Goal: Check status: Check status

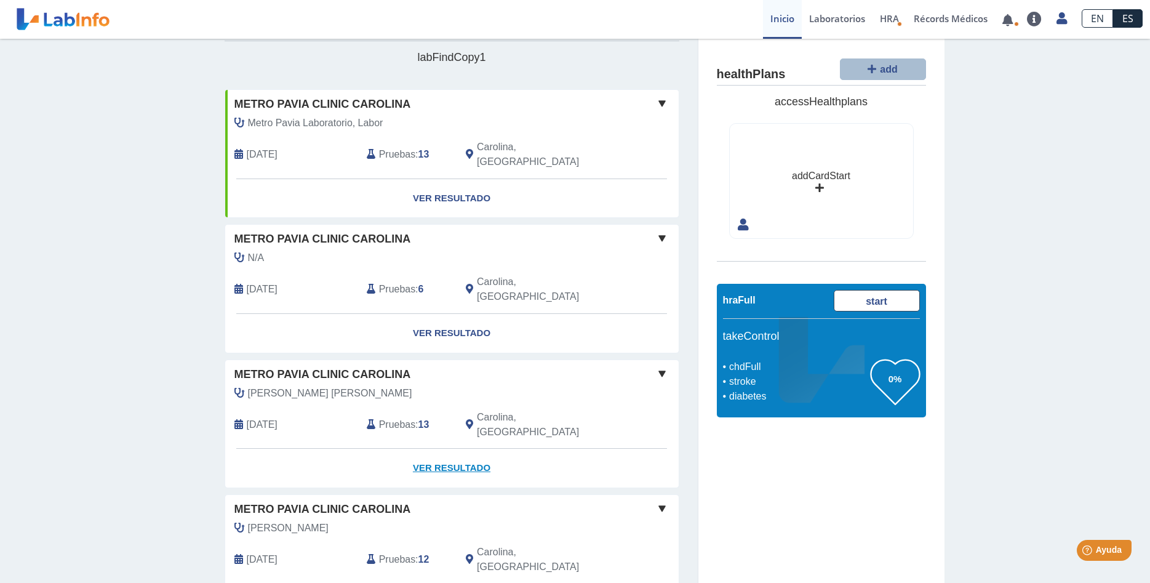
scroll to position [63, 0]
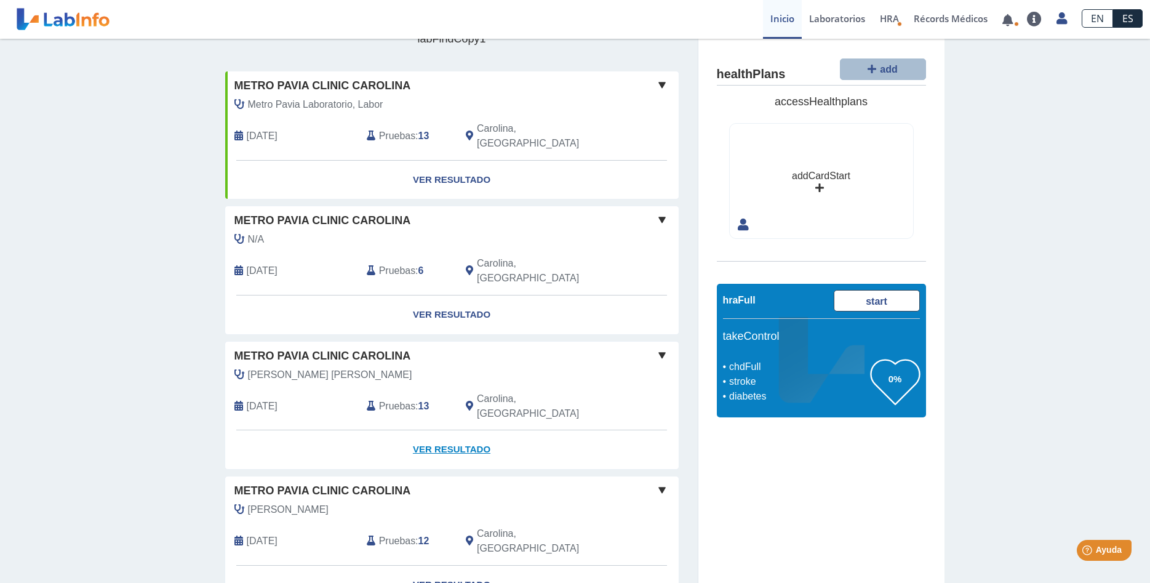
click at [447, 430] on link "Ver Resultado" at bounding box center [452, 449] width 454 height 39
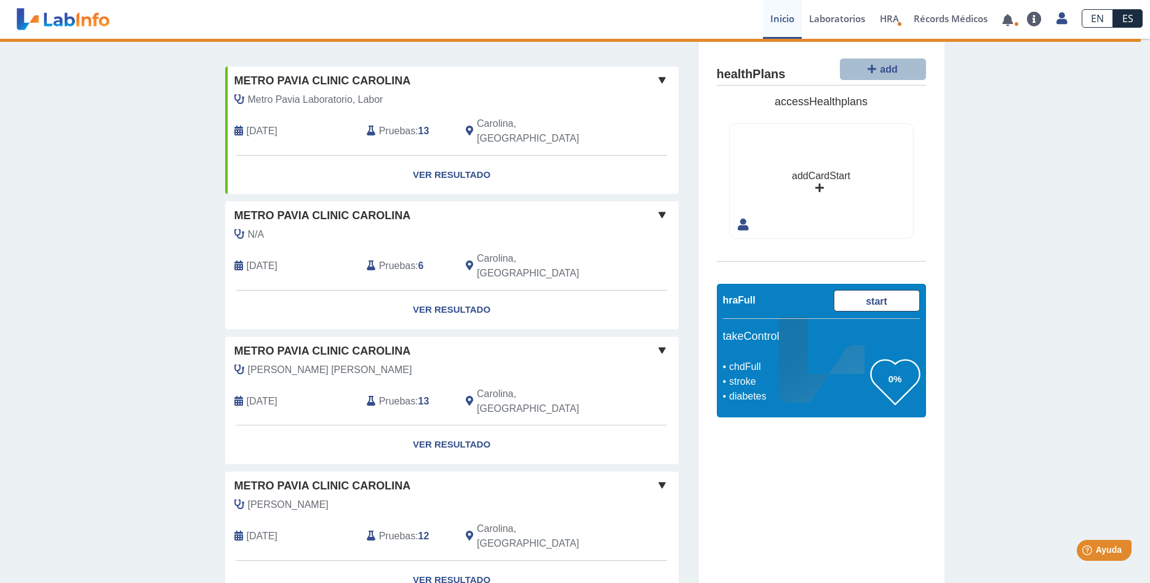
scroll to position [70, 0]
click at [439, 423] on link "Ver Resultado" at bounding box center [452, 442] width 454 height 39
click at [286, 361] on div "[PERSON_NAME] [PERSON_NAME] [DATE] Pruebas : 13 [GEOGRAPHIC_DATA], [GEOGRAPHIC_…" at bounding box center [424, 392] width 416 height 63
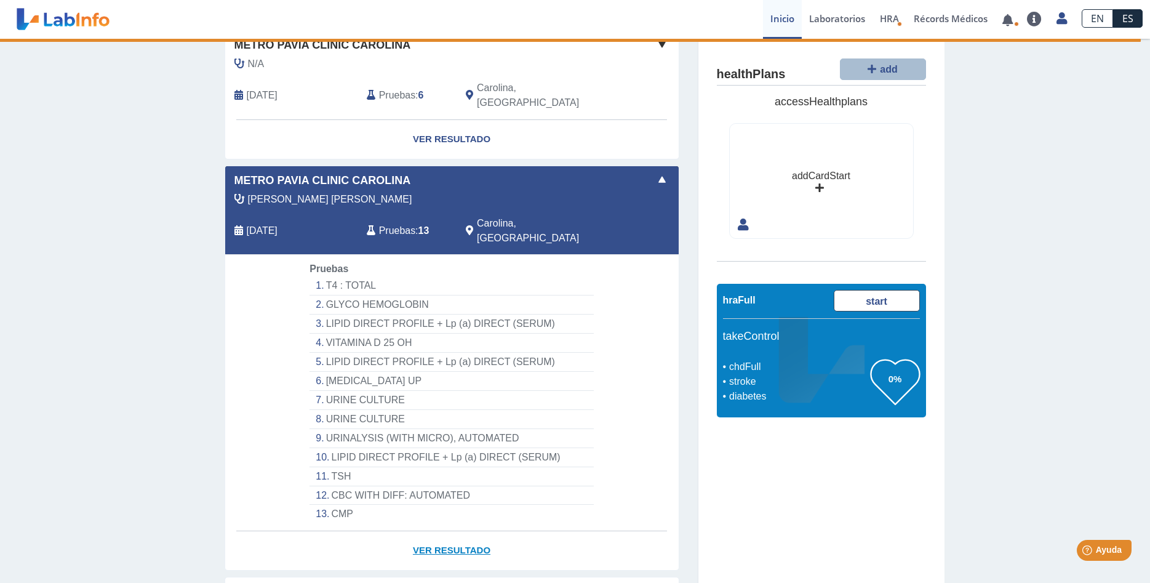
scroll to position [258, 0]
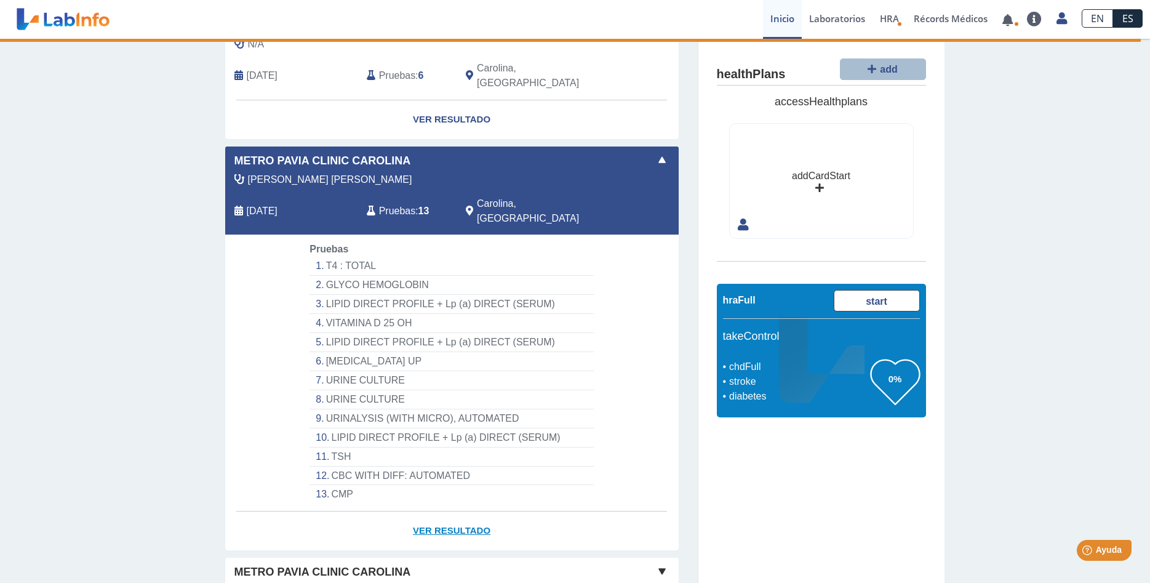
click at [441, 511] on link "Ver Resultado" at bounding box center [452, 530] width 454 height 39
click at [476, 511] on link "Ver Resultado" at bounding box center [452, 530] width 454 height 39
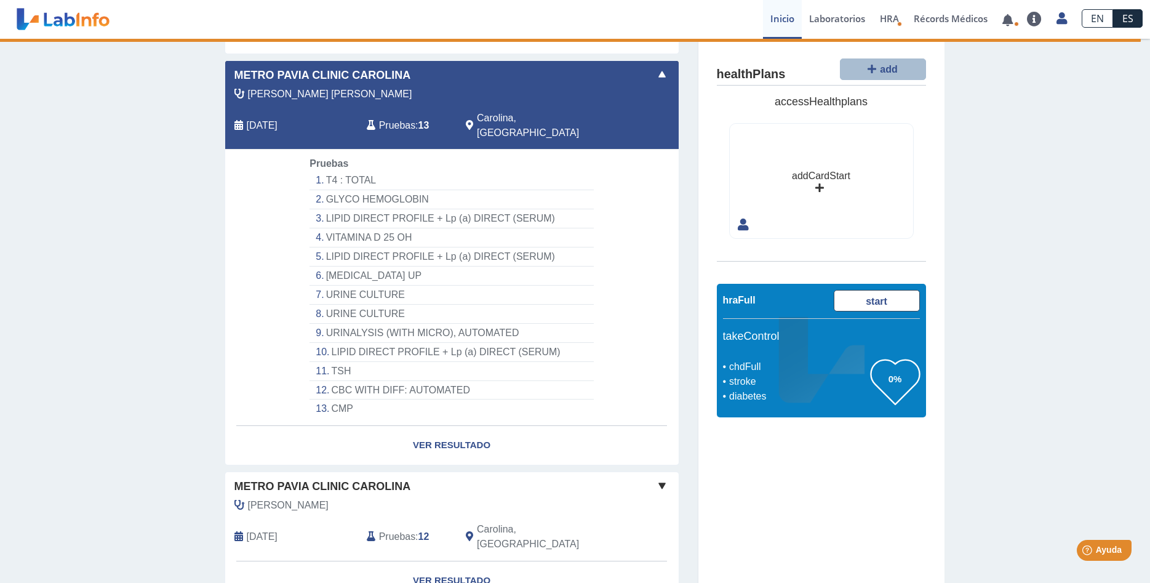
scroll to position [346, 0]
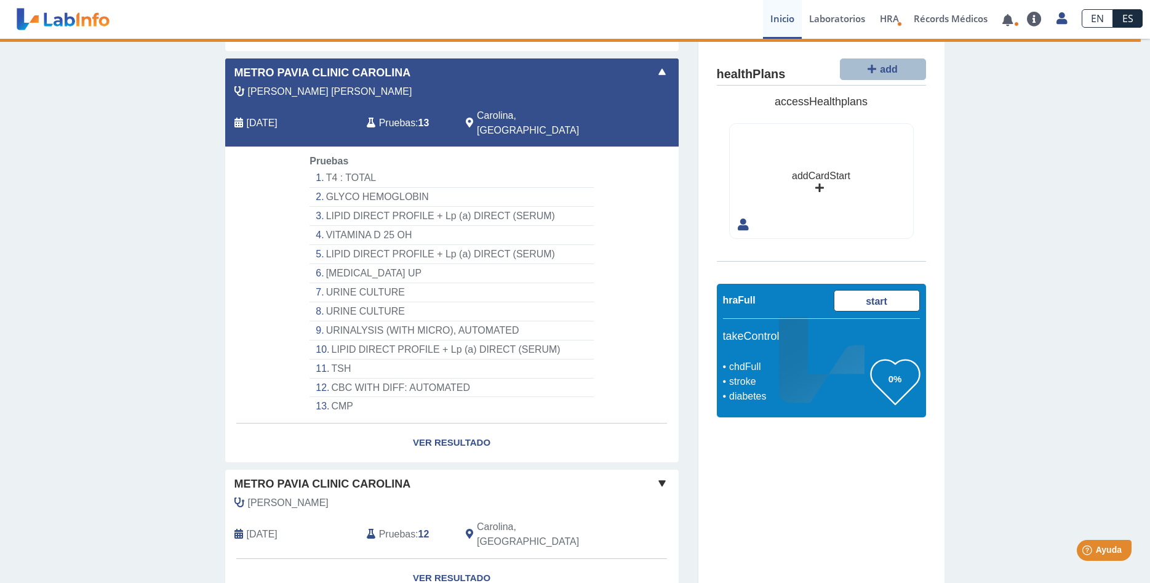
click at [671, 218] on app-lab-card "Metro Pavia Clinic [PERSON_NAME] [PERSON_NAME] [DATE] Pruebas : 13 Carolina, PR…" at bounding box center [452, 260] width 455 height 405
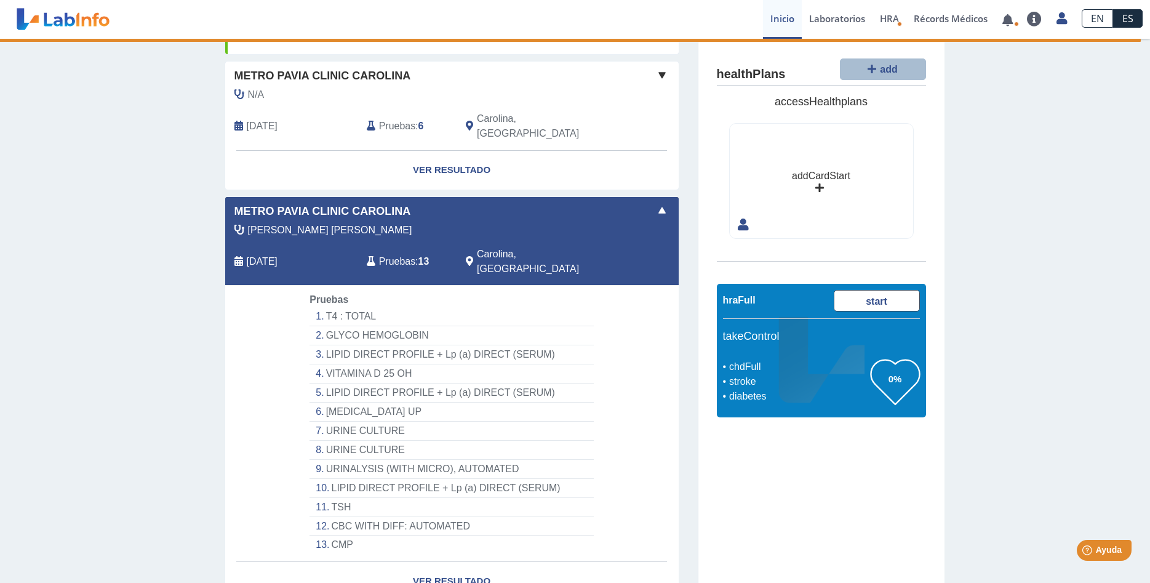
scroll to position [158, 0]
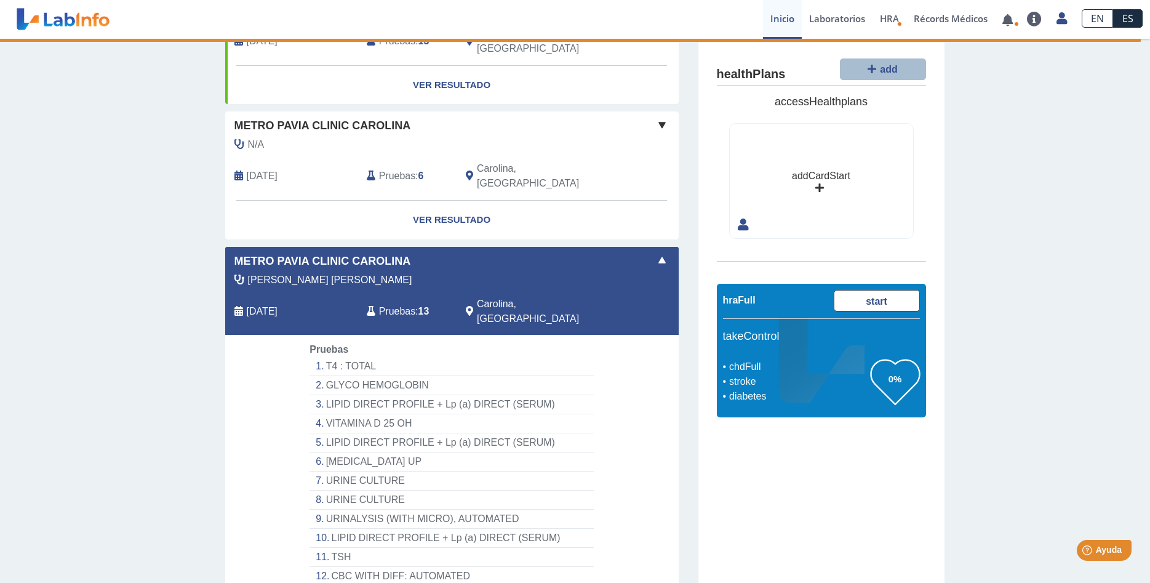
click at [425, 273] on div "[PERSON_NAME] [PERSON_NAME]" at bounding box center [424, 280] width 398 height 15
click at [659, 253] on span at bounding box center [662, 260] width 15 height 15
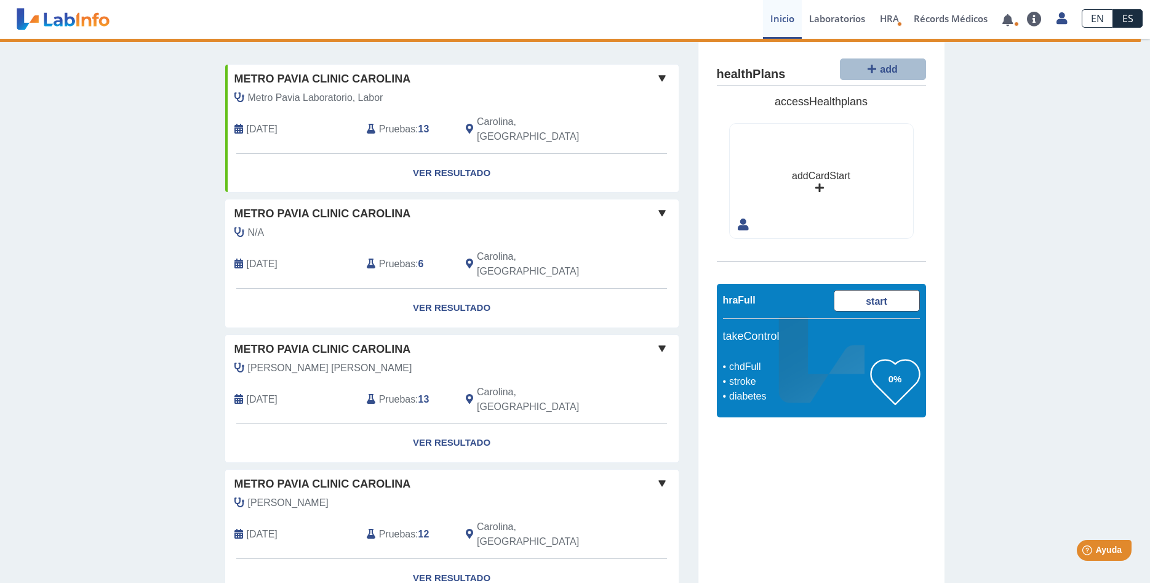
click at [374, 361] on div "[PERSON_NAME] [PERSON_NAME] [DATE] Pruebas : 13 [GEOGRAPHIC_DATA], [GEOGRAPHIC_…" at bounding box center [424, 392] width 416 height 63
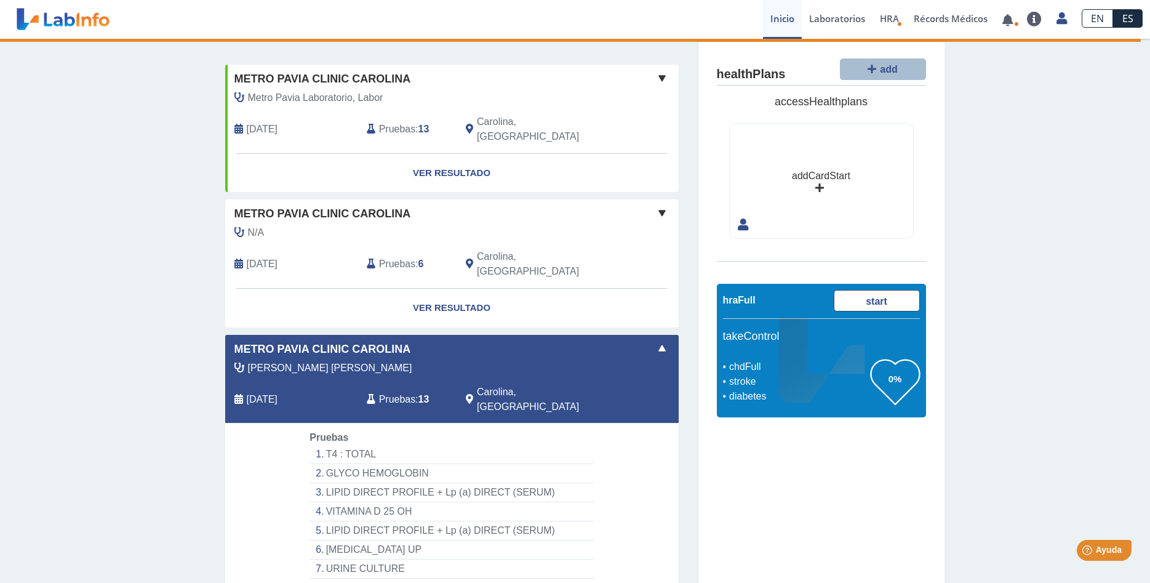
click at [660, 341] on span at bounding box center [662, 348] width 15 height 15
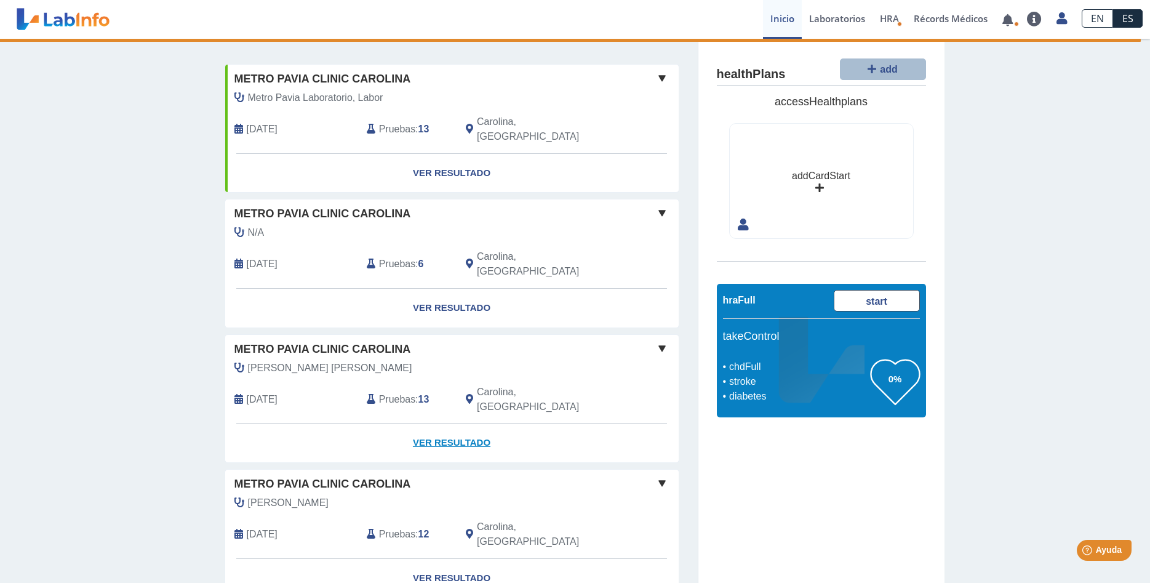
click at [475, 423] on link "Ver Resultado" at bounding box center [452, 442] width 454 height 39
click at [268, 206] on span "Metro Pavia Clinic Carolina" at bounding box center [322, 214] width 177 height 17
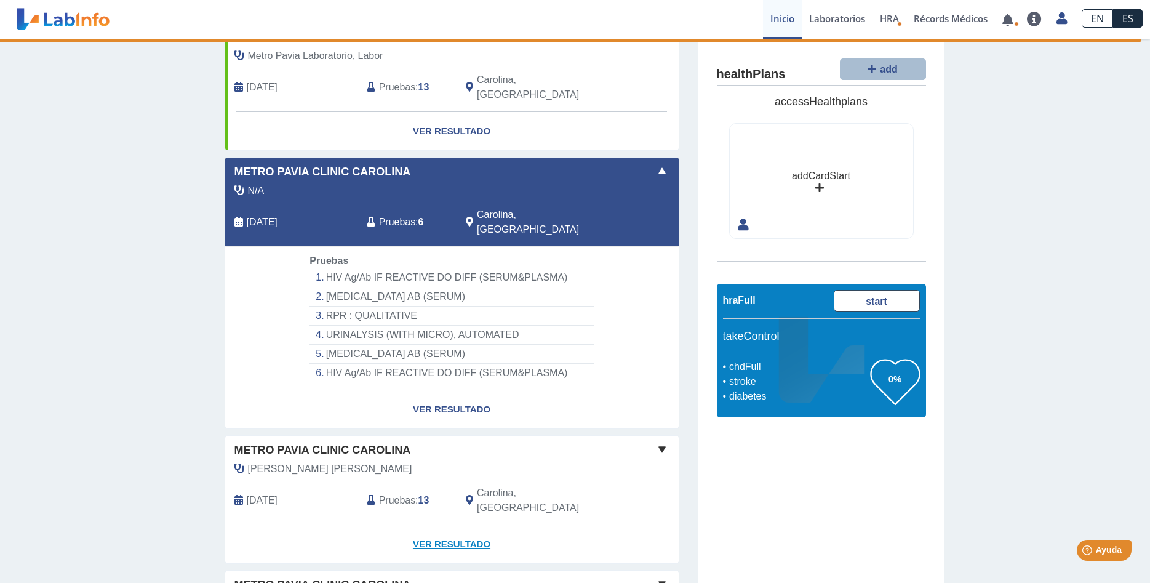
scroll to position [132, 0]
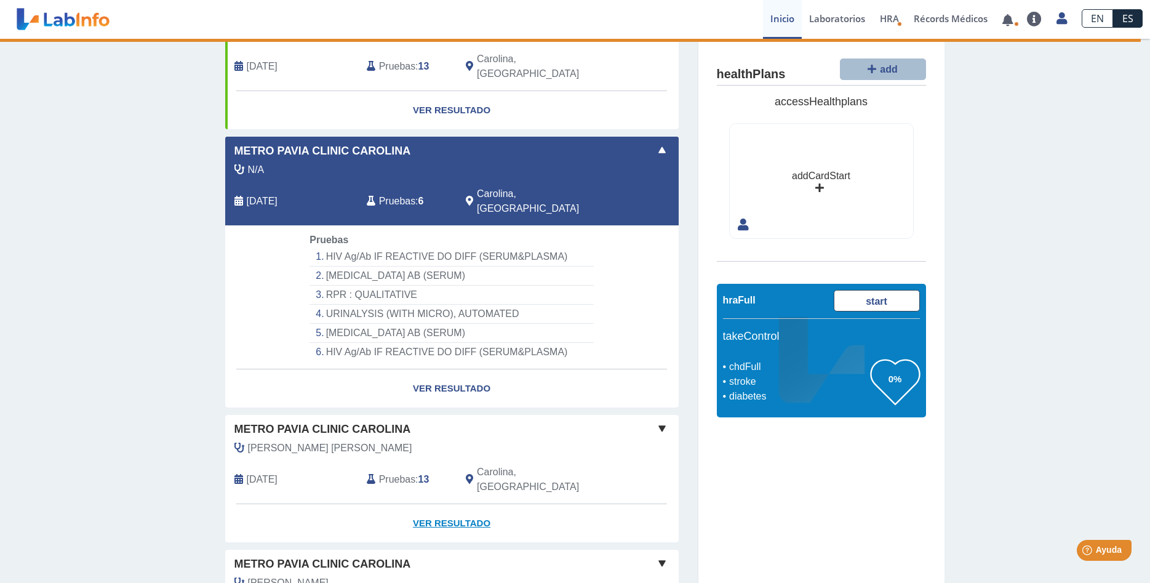
click at [441, 504] on link "Ver Resultado" at bounding box center [452, 523] width 454 height 39
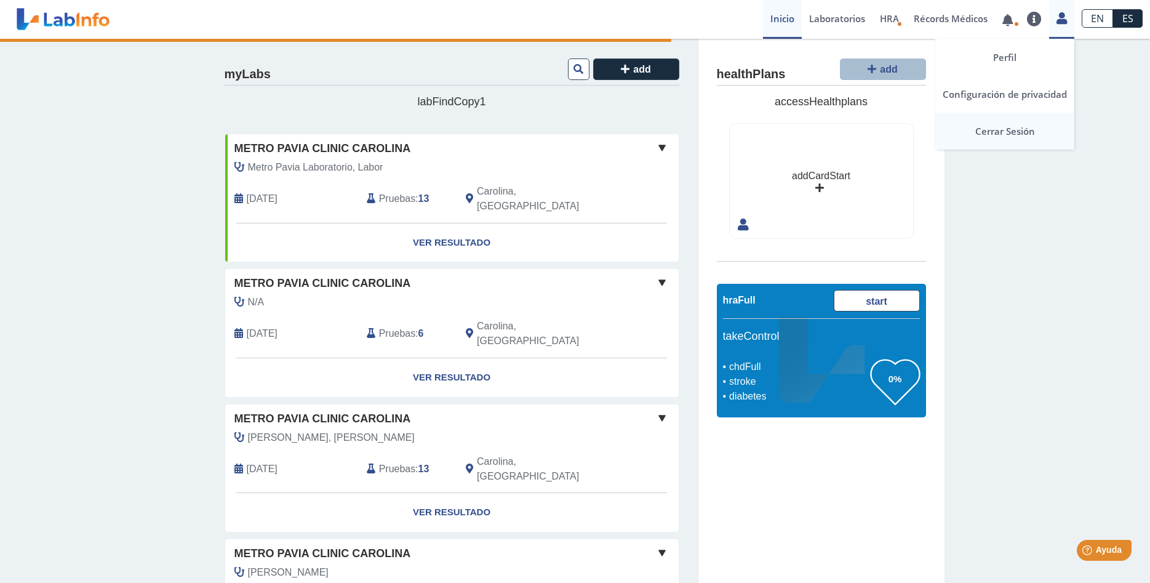
click at [1016, 126] on link "Cerrar Sesión" at bounding box center [1005, 131] width 139 height 37
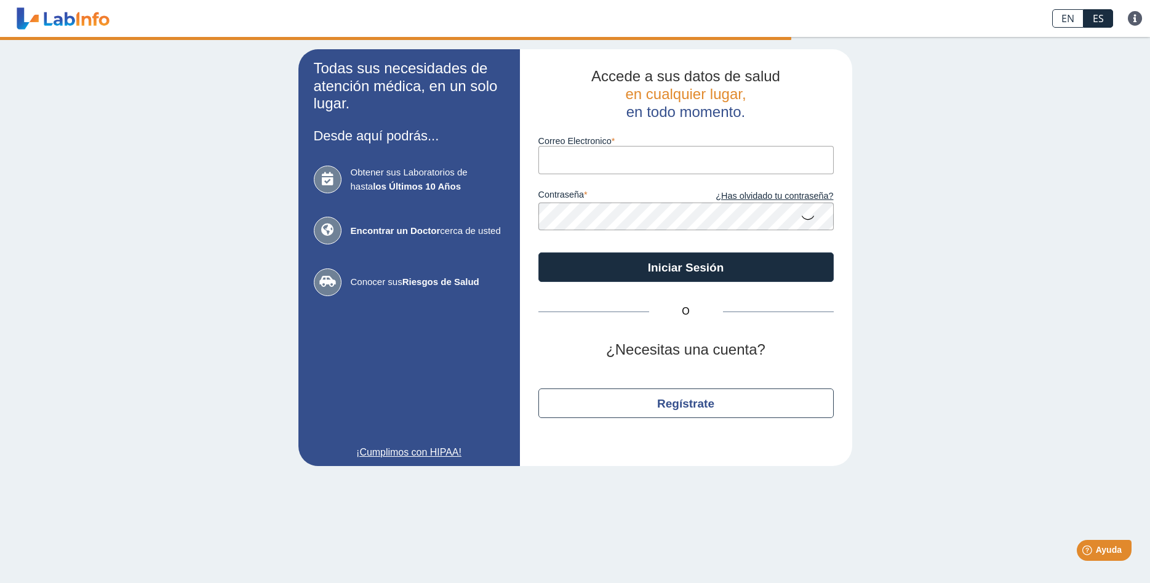
click at [727, 156] on input "Correo Electronico" at bounding box center [686, 160] width 295 height 28
click at [713, 153] on input "Correo Electronico" at bounding box center [686, 160] width 295 height 28
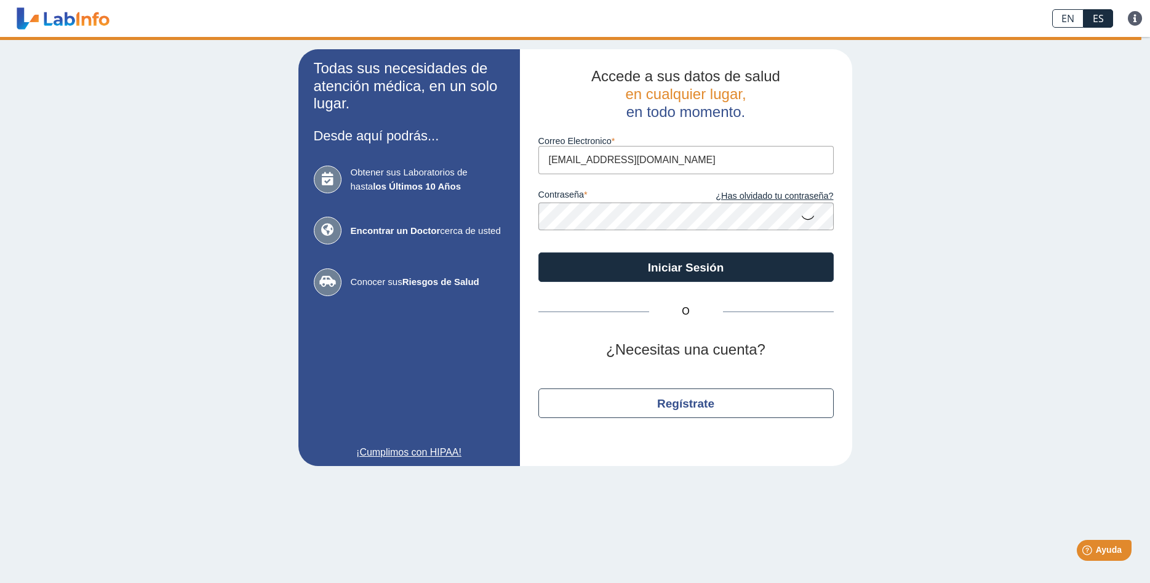
type input "lesquilinbirriel@gmail.com"
click at [539, 252] on button "Iniciar Sesión" at bounding box center [686, 267] width 295 height 30
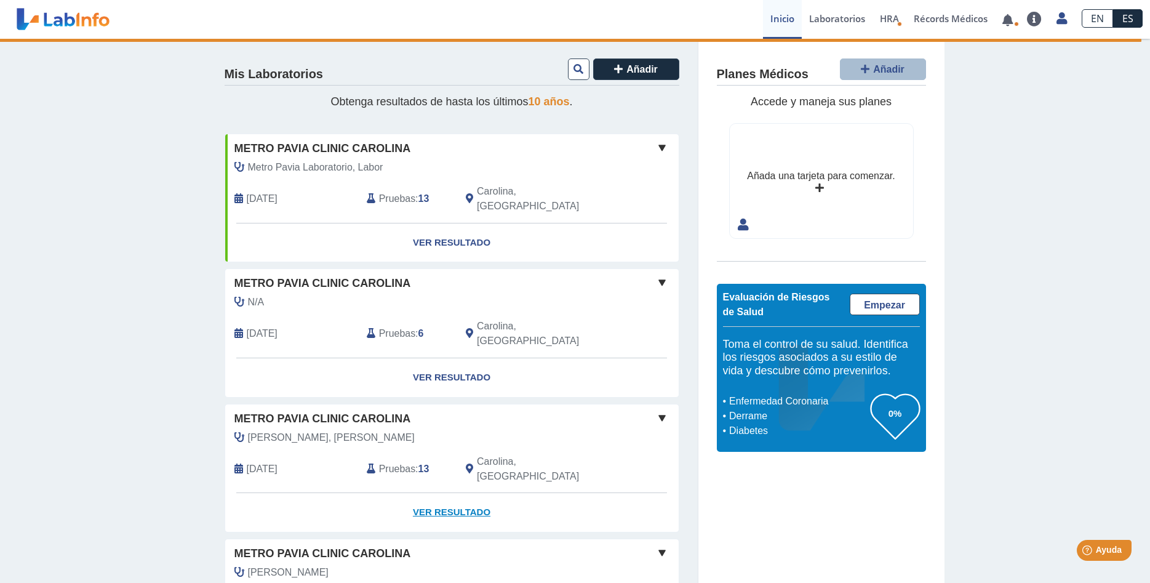
click at [459, 493] on link "Ver Resultado" at bounding box center [452, 512] width 454 height 39
click at [620, 430] on div "[PERSON_NAME] [PERSON_NAME]" at bounding box center [424, 437] width 398 height 15
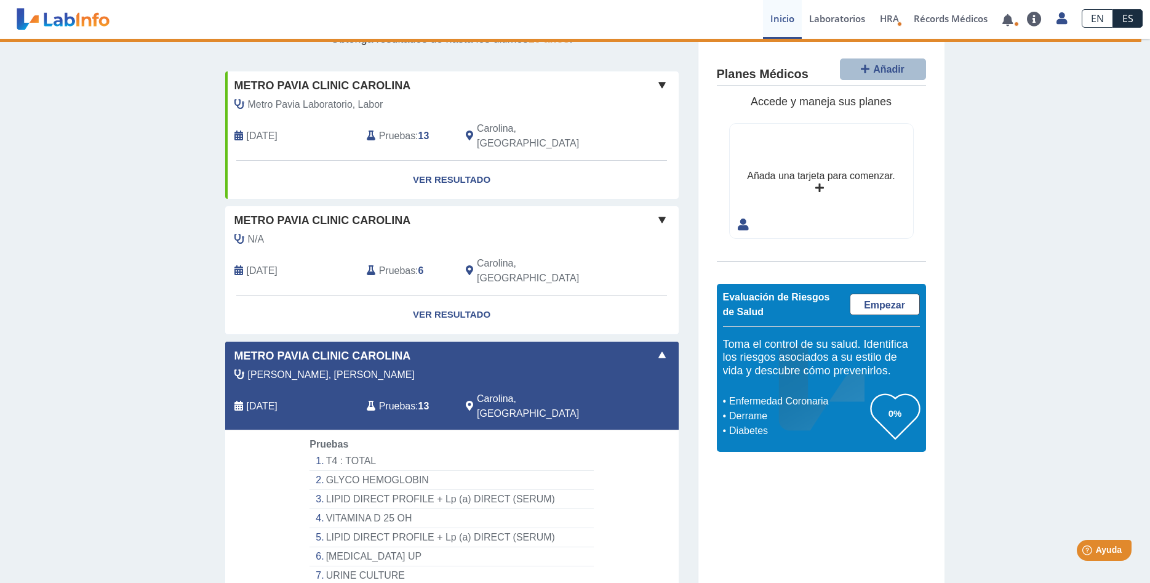
scroll to position [126, 0]
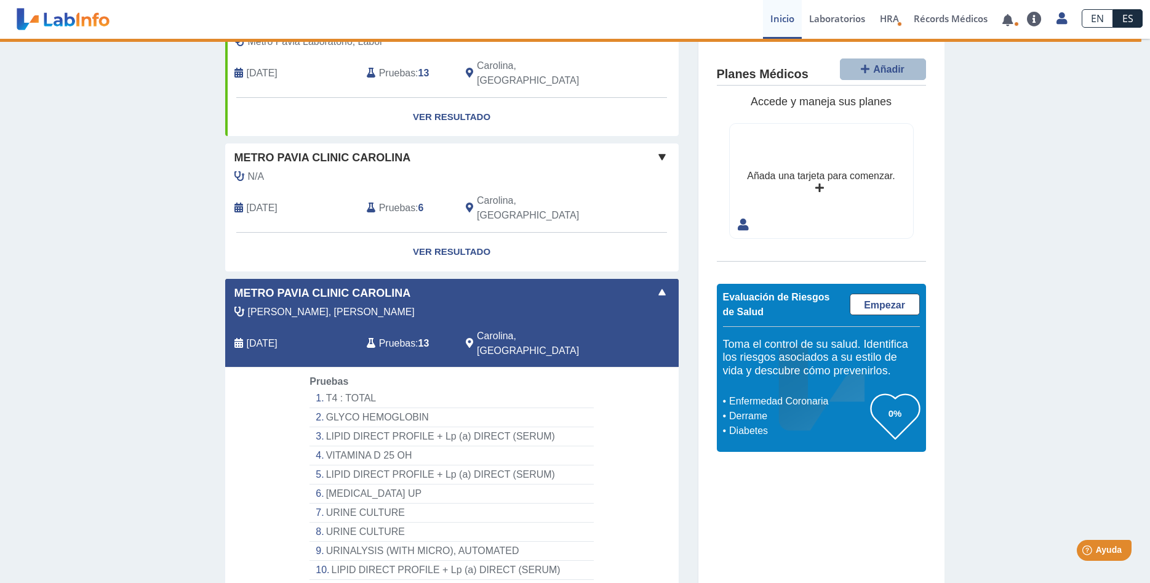
click at [399, 465] on li "LIPID DIRECT PROFILE + Lp (a) DIRECT (SERUM)" at bounding box center [452, 474] width 284 height 19
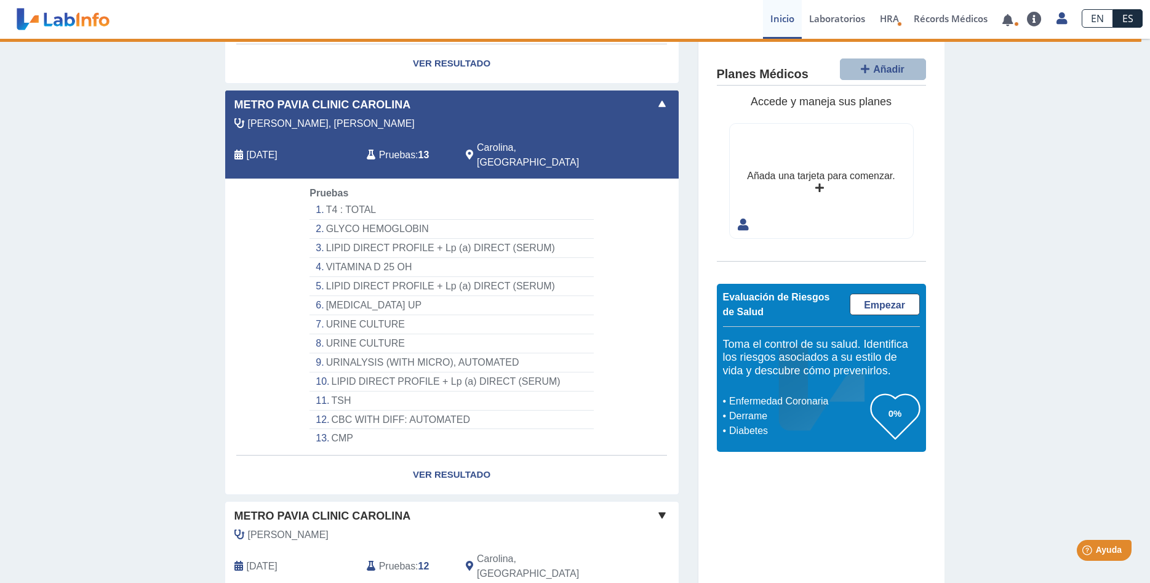
scroll to position [346, 0]
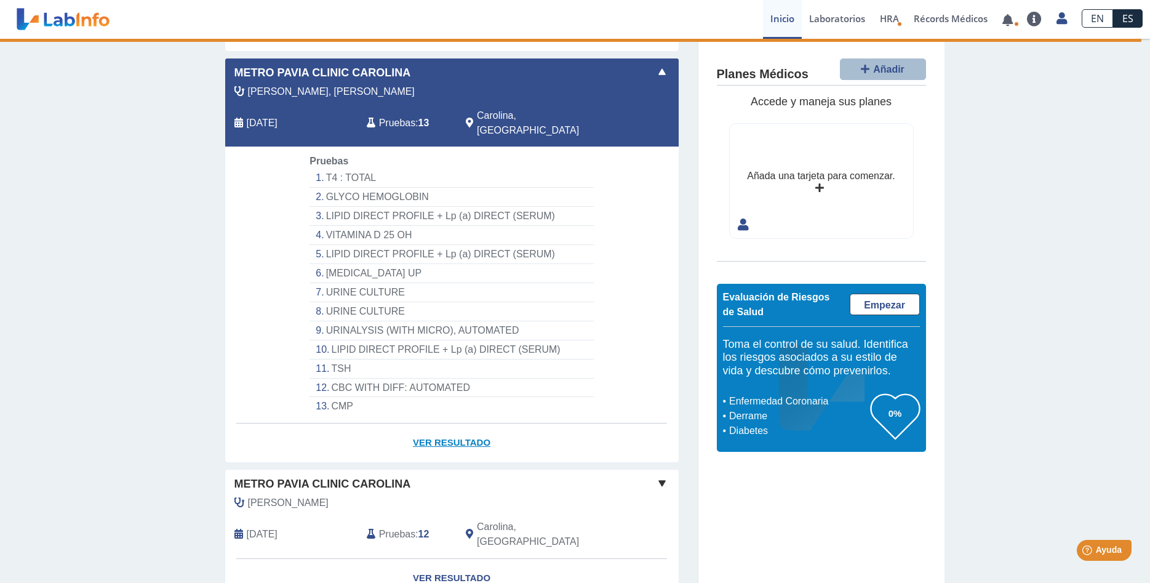
click at [436, 423] on link "Ver Resultado" at bounding box center [452, 442] width 454 height 39
click at [854, 25] on link "Laboratorios" at bounding box center [837, 19] width 71 height 39
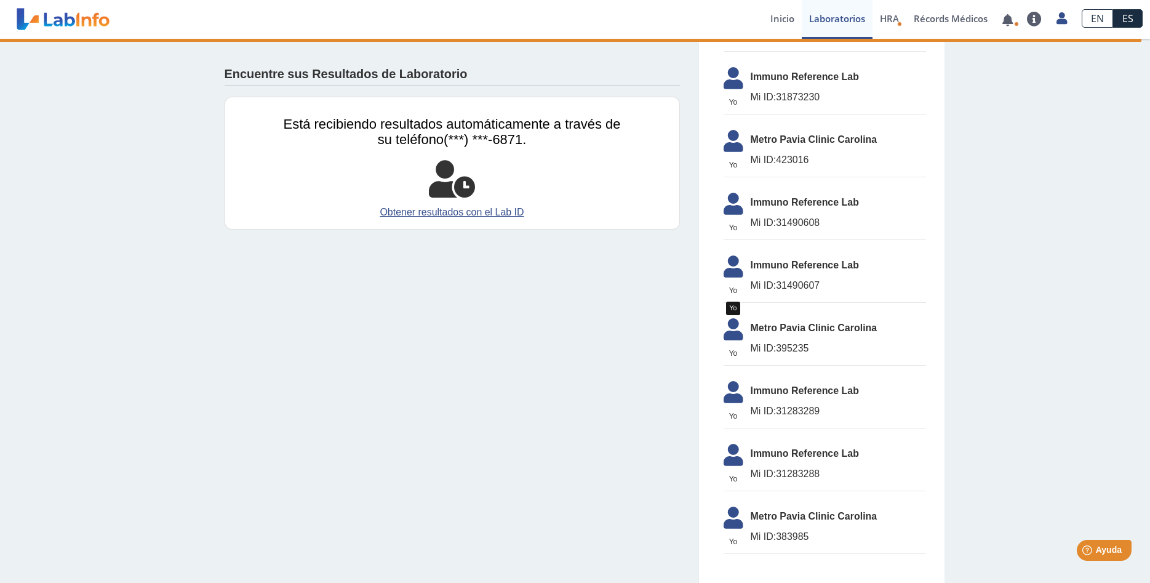
scroll to position [317, 0]
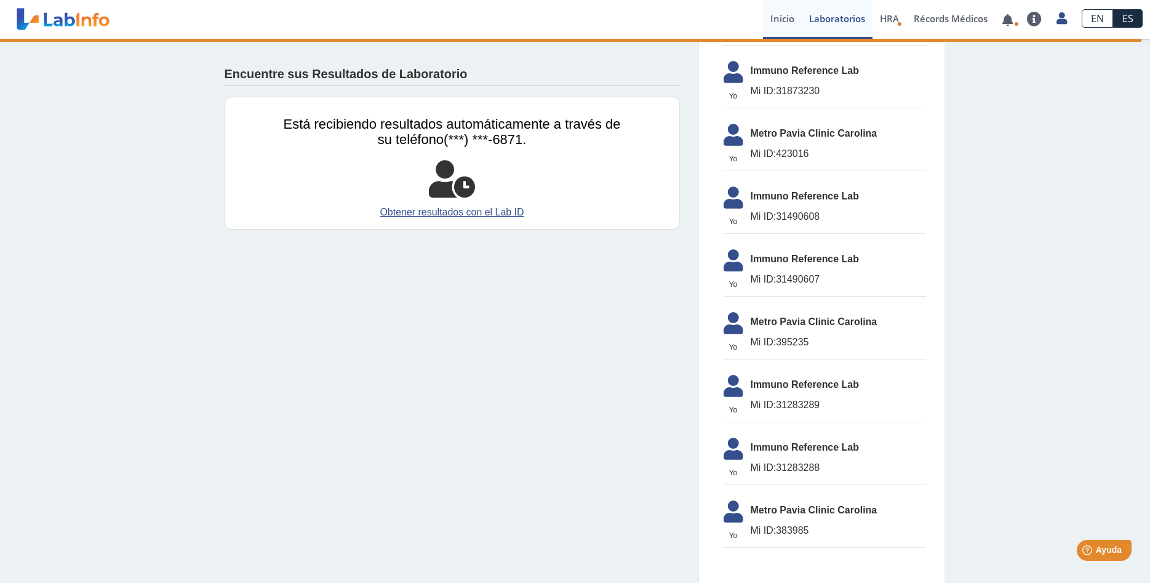
click at [776, 20] on link "Inicio" at bounding box center [782, 19] width 39 height 39
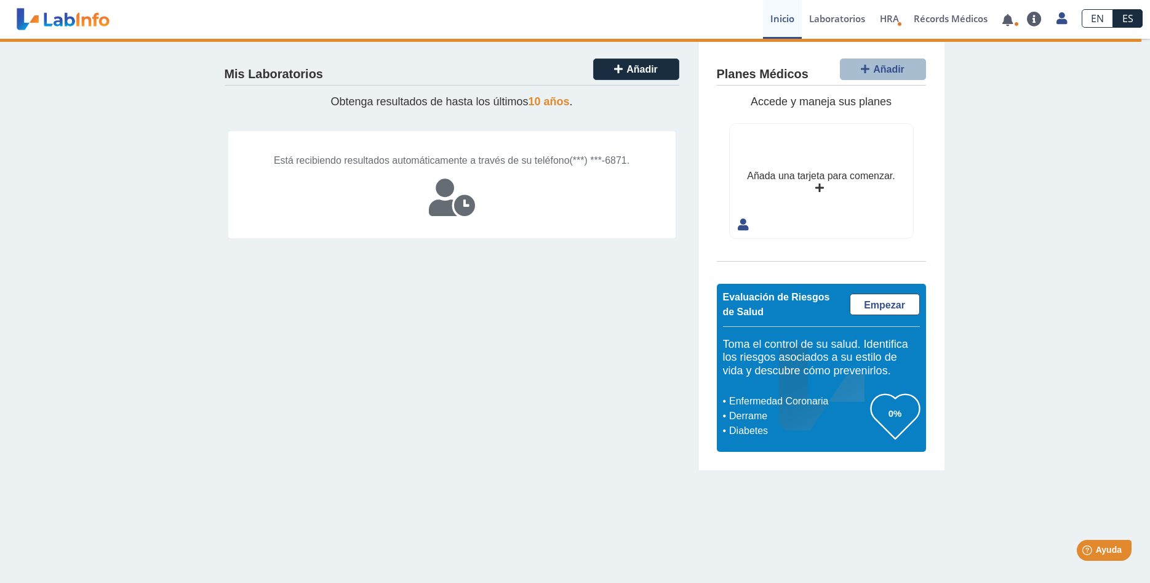
click at [303, 321] on div "Mis Laboratorios Añadir Obtenga resultados de hasta los últimos 10 años . Está …" at bounding box center [452, 254] width 492 height 431
click at [819, 15] on link "Laboratorios" at bounding box center [837, 19] width 71 height 39
click at [825, 25] on link "Laboratorios" at bounding box center [837, 19] width 71 height 39
